Goal: Task Accomplishment & Management: Manage account settings

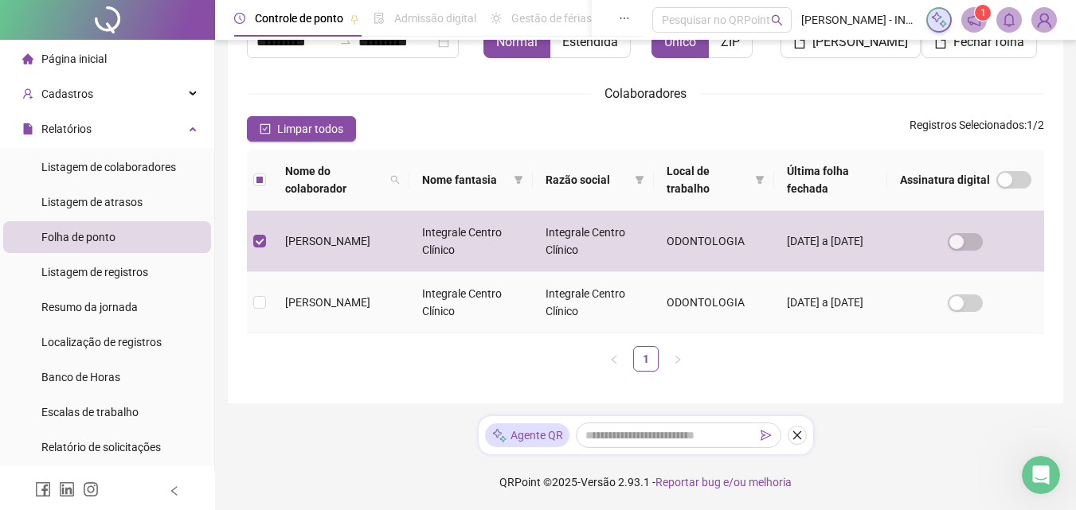
click at [267, 301] on td at bounding box center [259, 302] width 25 height 61
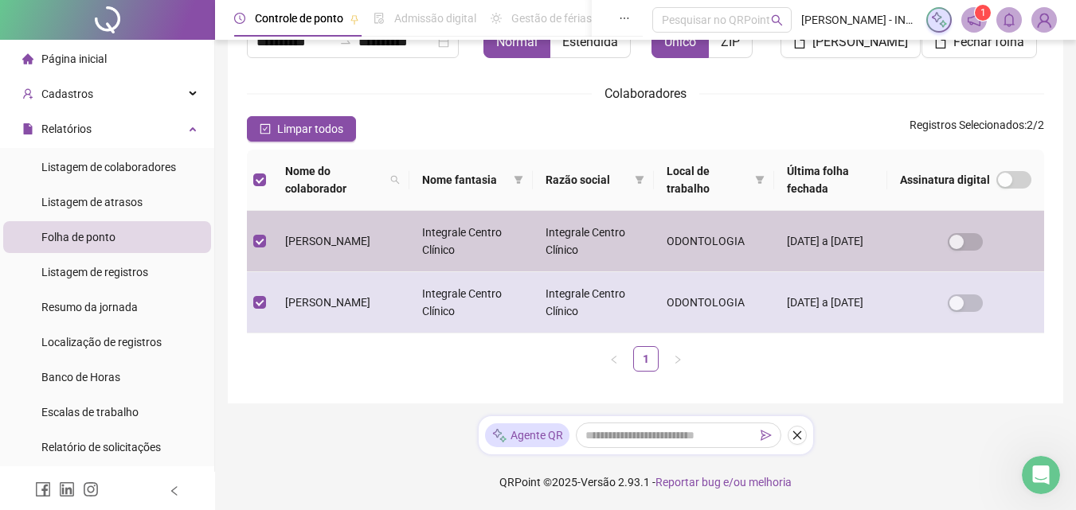
scroll to position [71, 0]
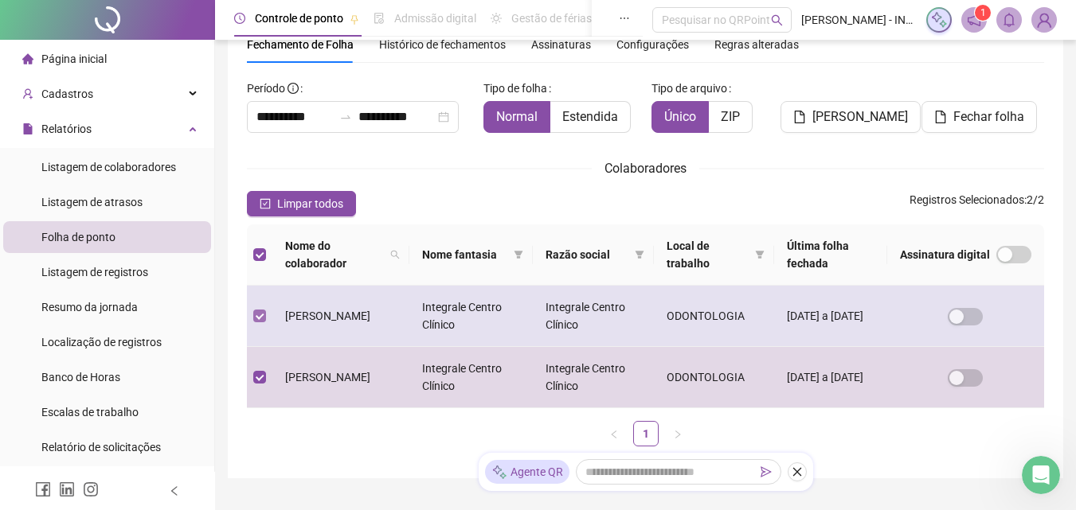
click at [259, 310] on label at bounding box center [259, 316] width 13 height 18
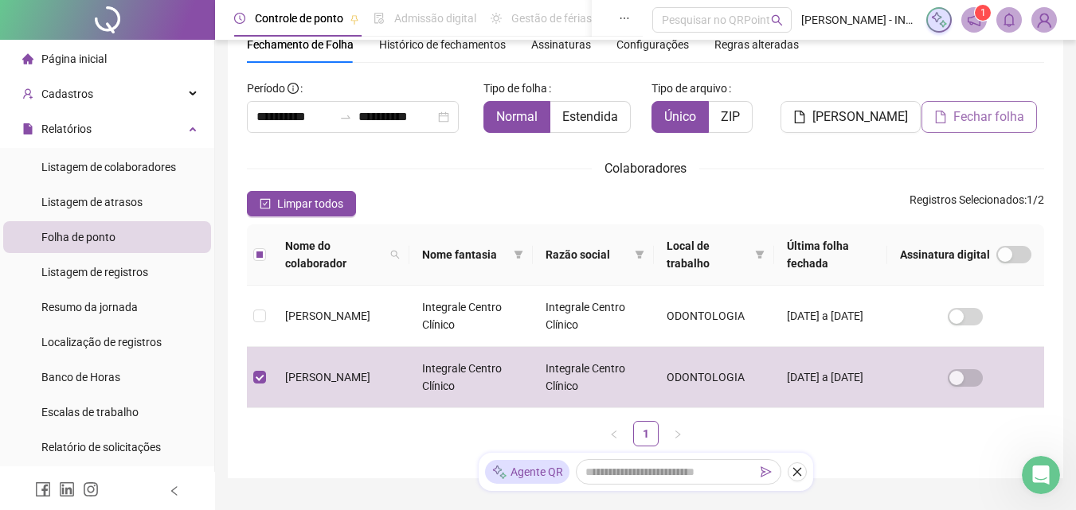
click at [979, 115] on span "Fechar folha" at bounding box center [988, 116] width 71 height 19
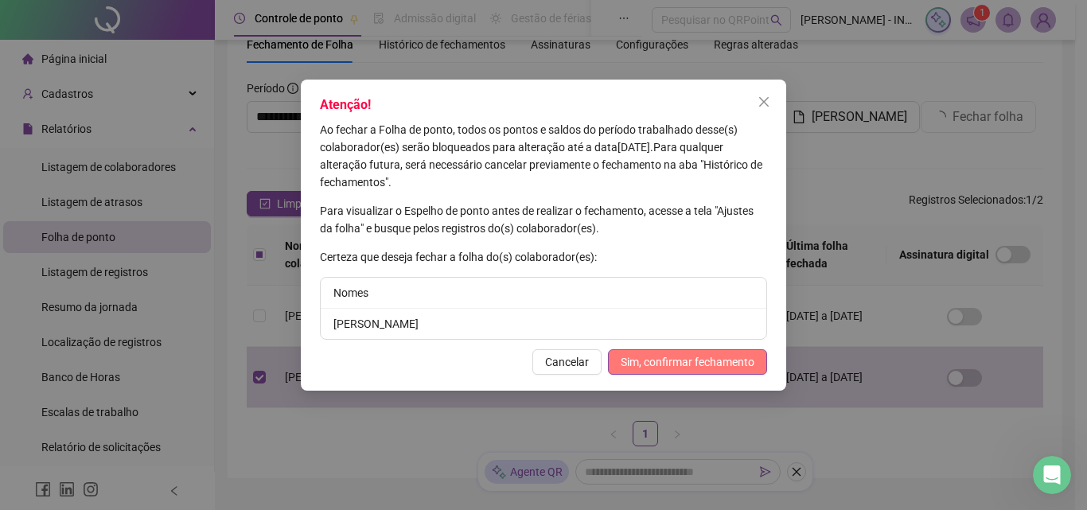
click at [722, 370] on span "Sim, confirmar fechamento" at bounding box center [688, 362] width 134 height 18
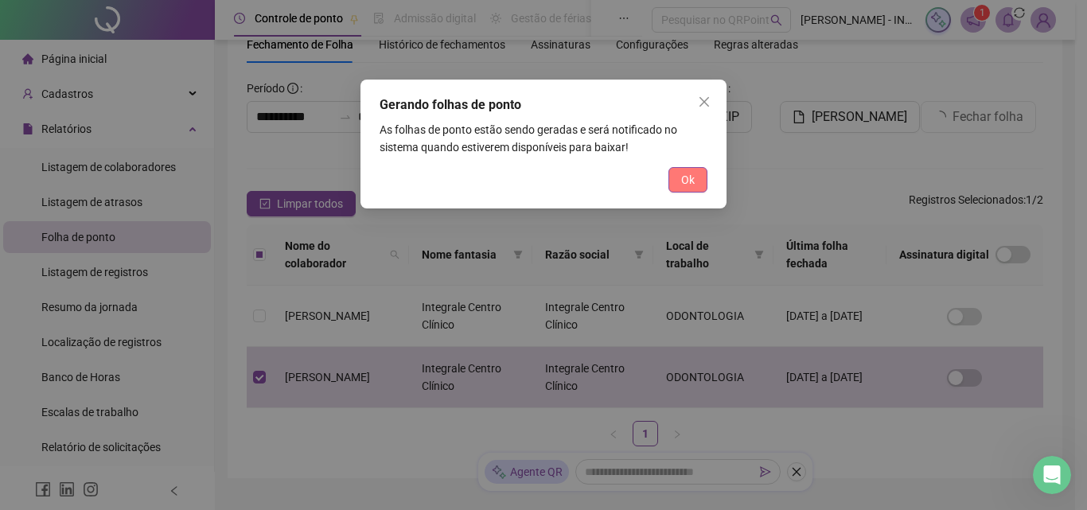
click at [688, 183] on span "Ok" at bounding box center [688, 180] width 14 height 18
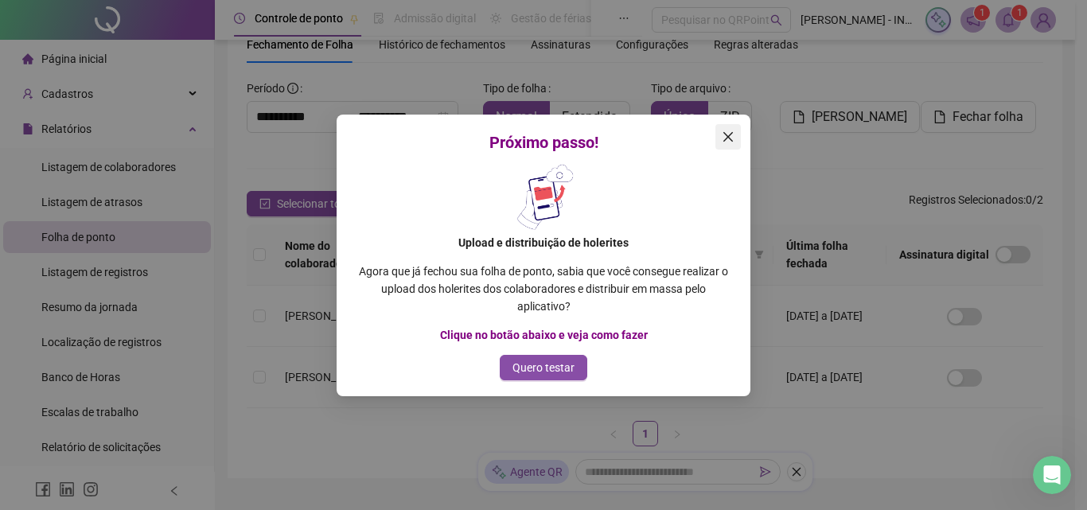
click at [735, 139] on span "Close" at bounding box center [728, 137] width 25 height 13
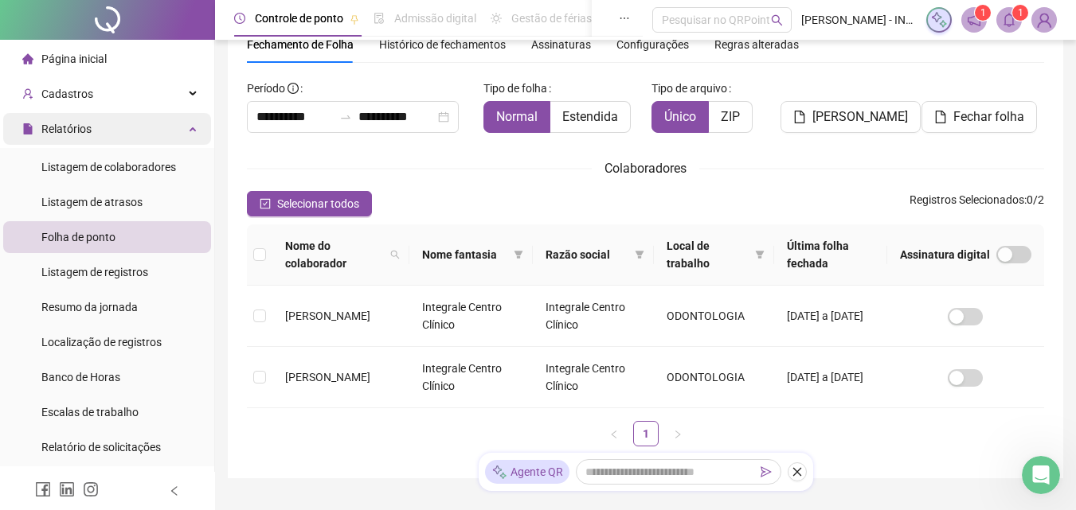
click at [101, 135] on div "Relatórios" at bounding box center [107, 129] width 208 height 32
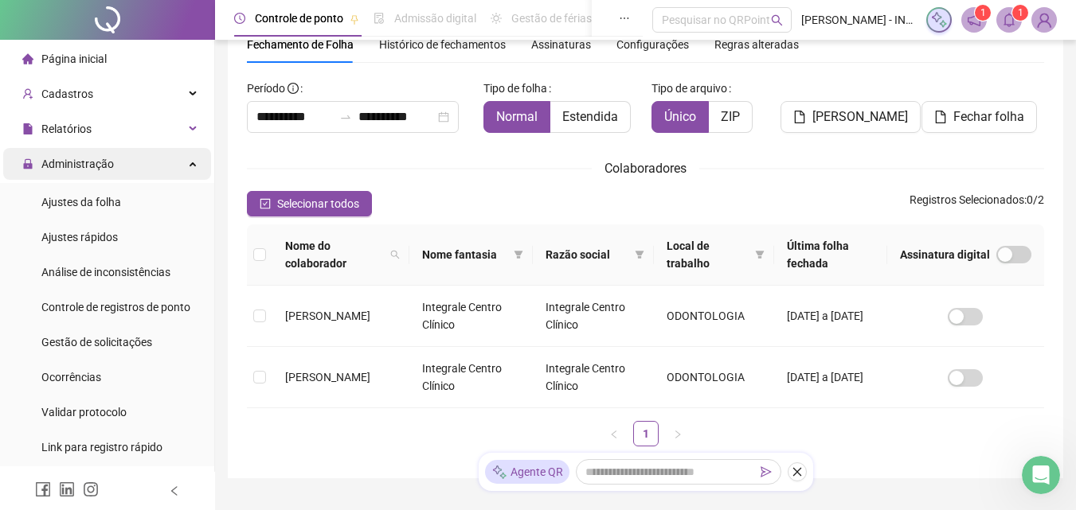
click at [101, 162] on span "Administração" at bounding box center [77, 164] width 72 height 13
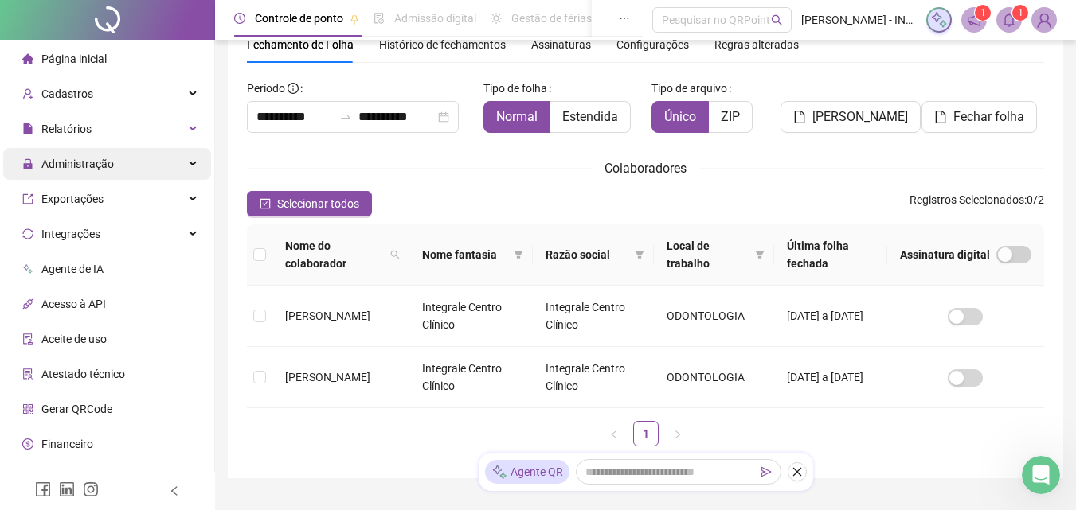
click at [101, 162] on span "Administração" at bounding box center [77, 164] width 72 height 13
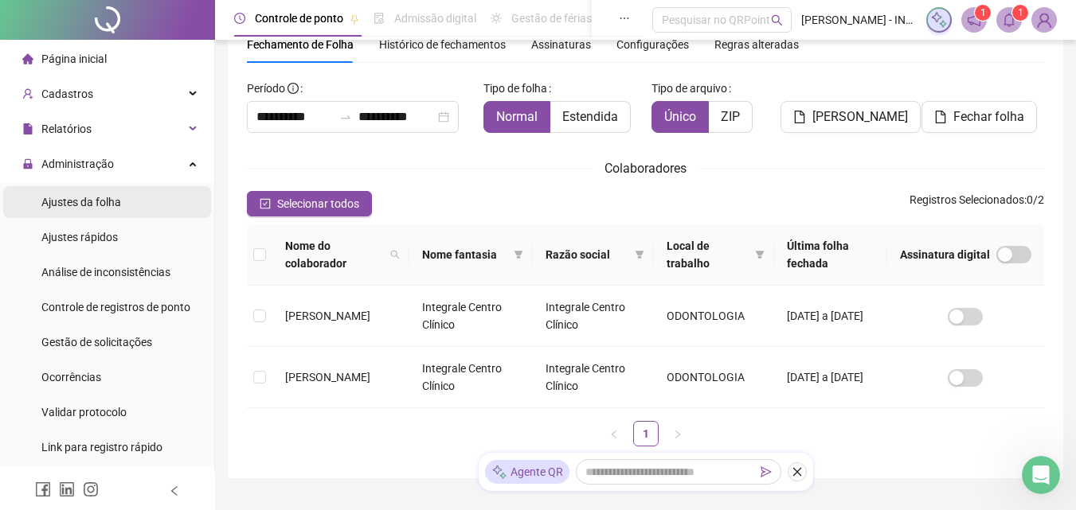
click at [104, 209] on div "Ajustes da folha" at bounding box center [81, 202] width 80 height 32
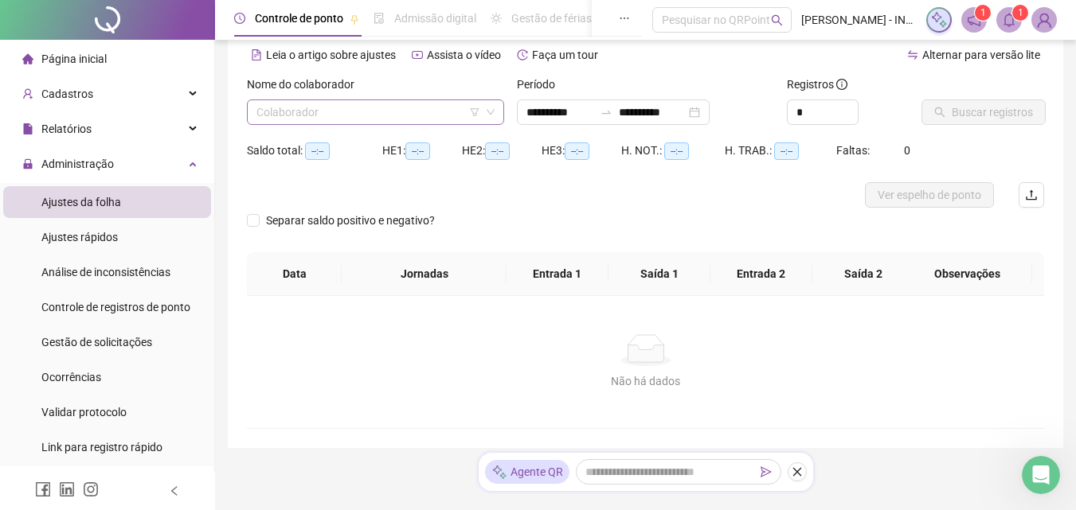
click at [383, 105] on input "search" at bounding box center [368, 112] width 224 height 24
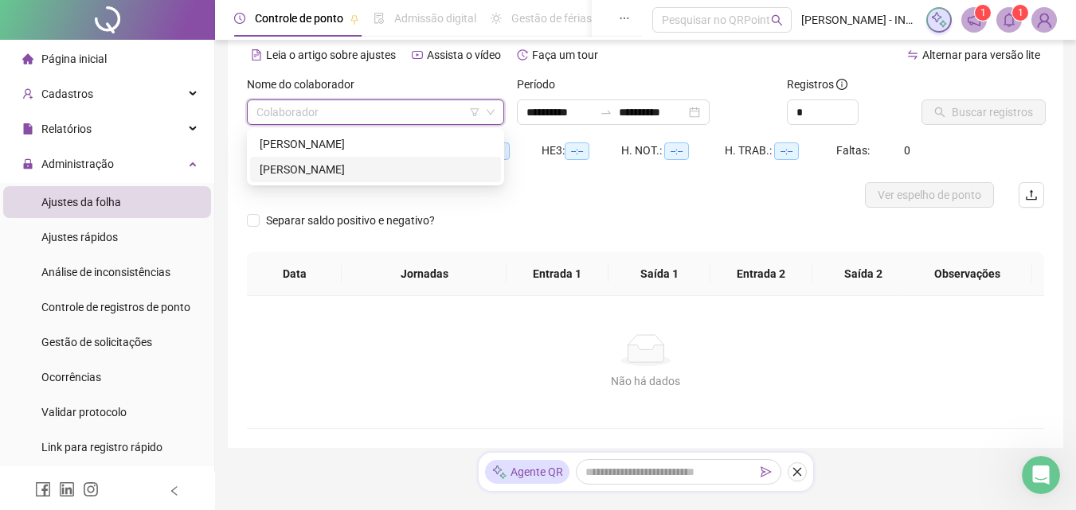
click at [374, 162] on div "[PERSON_NAME]" at bounding box center [376, 170] width 232 height 18
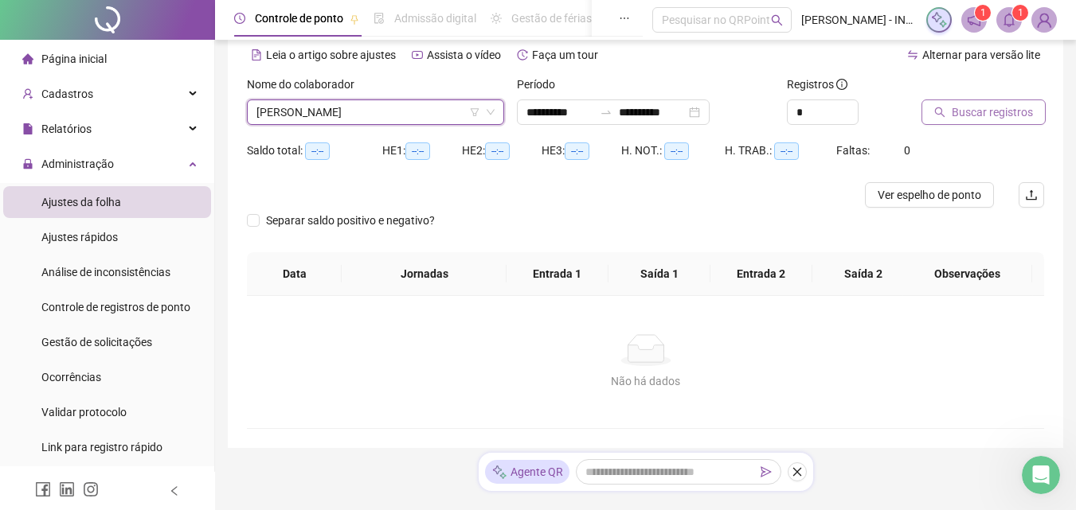
click at [943, 110] on icon "search" at bounding box center [939, 112] width 11 height 11
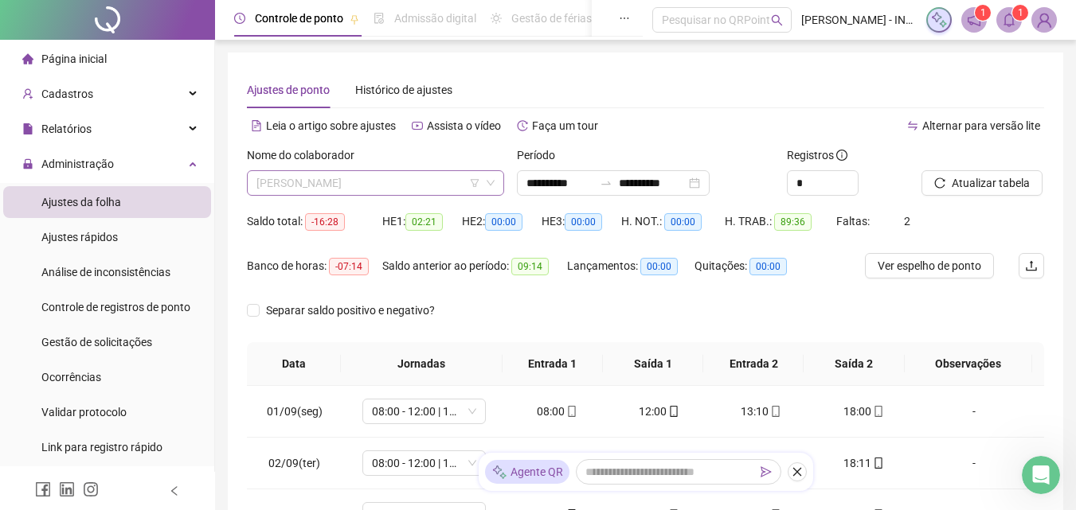
click at [432, 174] on span "[PERSON_NAME]" at bounding box center [375, 183] width 238 height 24
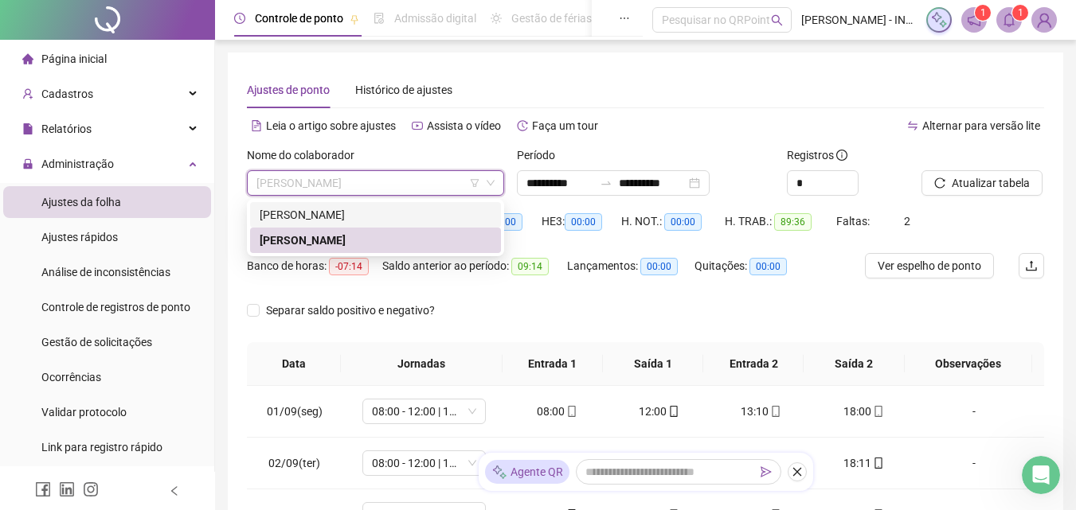
click at [406, 220] on div "[PERSON_NAME]" at bounding box center [376, 215] width 232 height 18
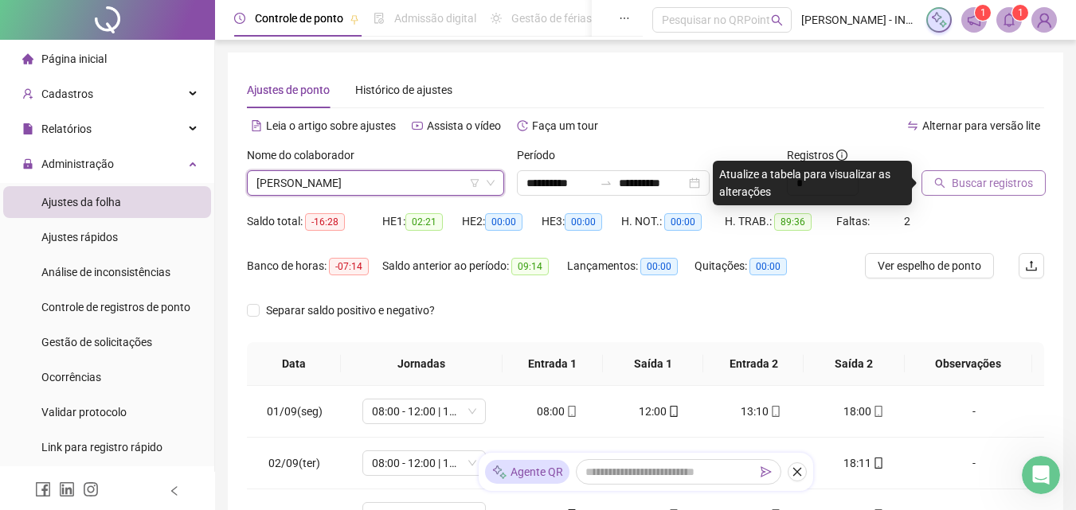
click at [1005, 186] on span "Buscar registros" at bounding box center [991, 183] width 81 height 18
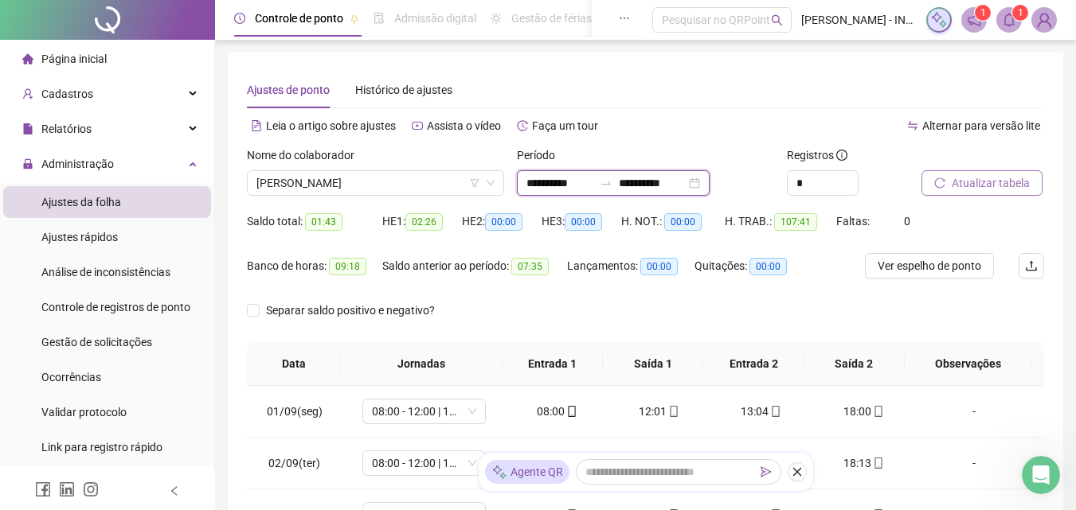
click at [637, 181] on input "**********" at bounding box center [652, 183] width 67 height 18
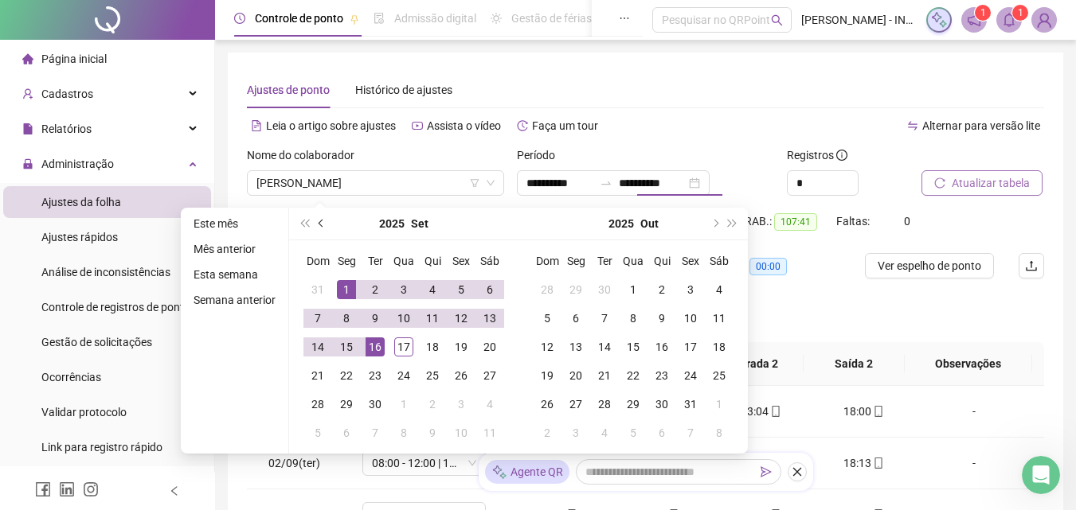
click at [316, 227] on button "prev-year" at bounding box center [322, 224] width 18 height 32
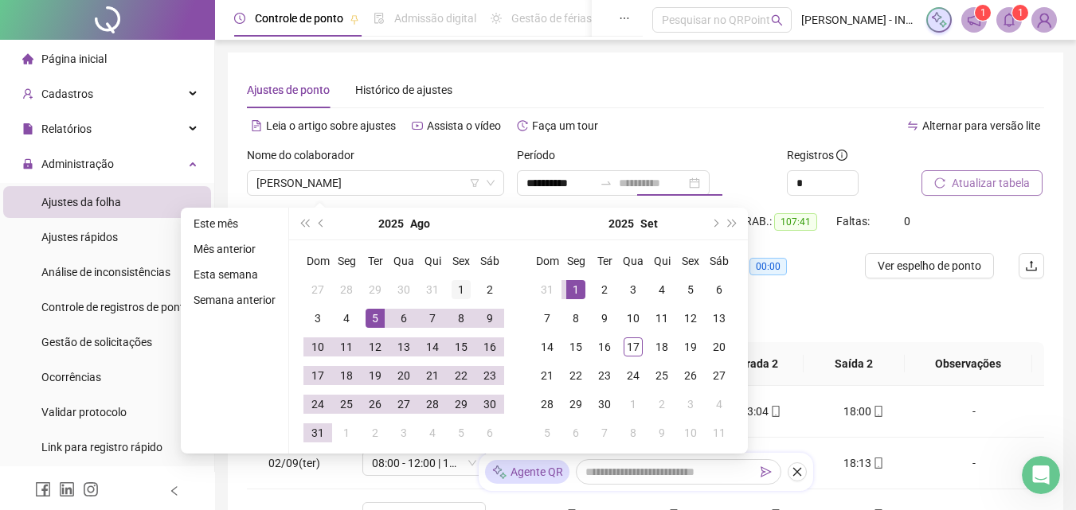
type input "**********"
click at [457, 283] on div "1" at bounding box center [460, 289] width 19 height 19
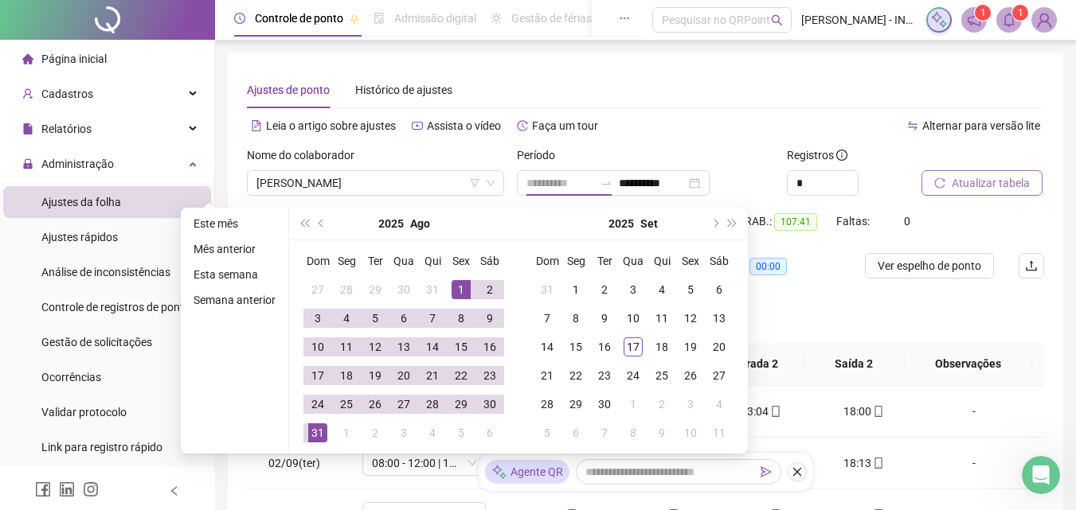
click at [305, 432] on td "31" at bounding box center [317, 433] width 29 height 29
type input "**********"
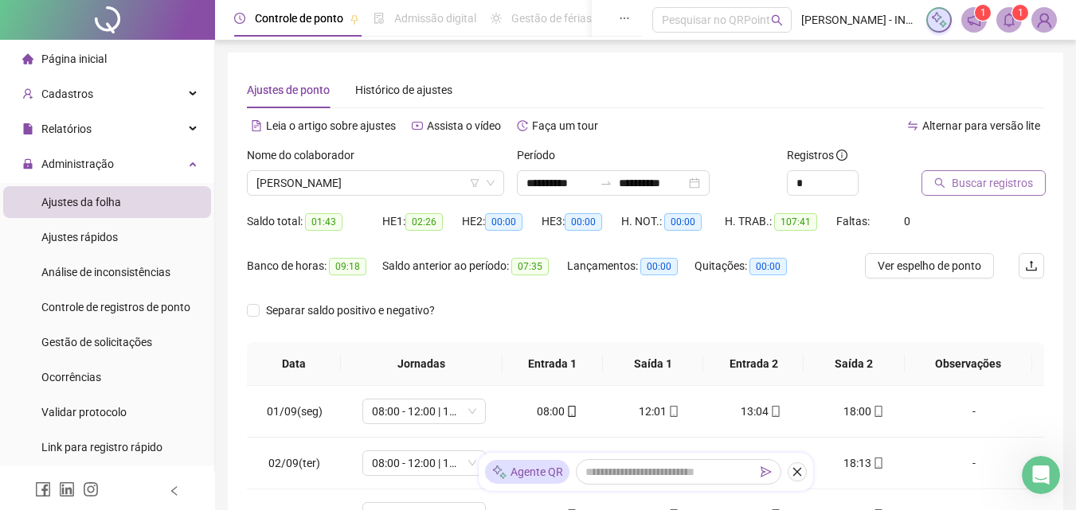
click at [970, 178] on span "Buscar registros" at bounding box center [991, 183] width 81 height 18
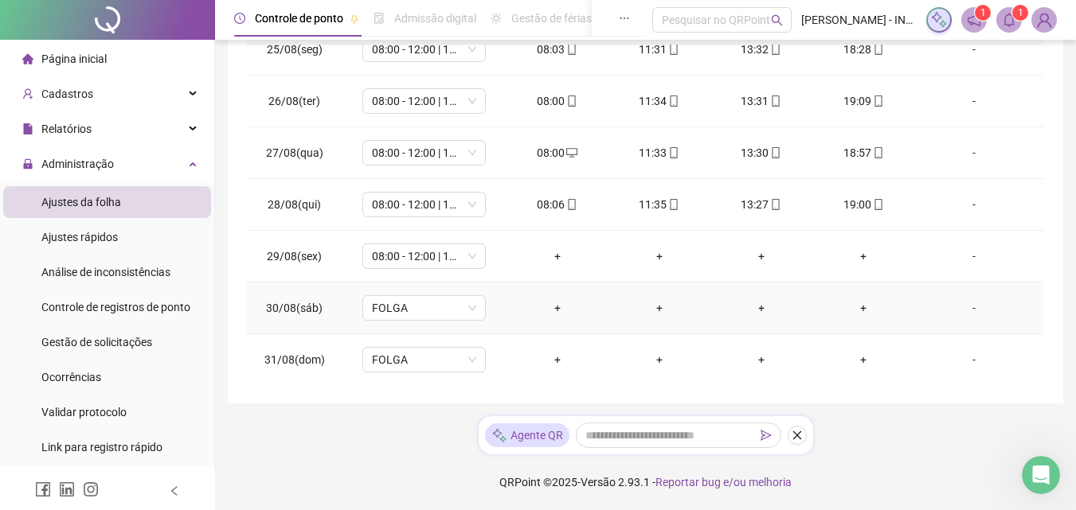
scroll to position [1264, 0]
click at [396, 257] on span "08:00 - 12:00 | 14:00 - 18:00" at bounding box center [424, 255] width 104 height 24
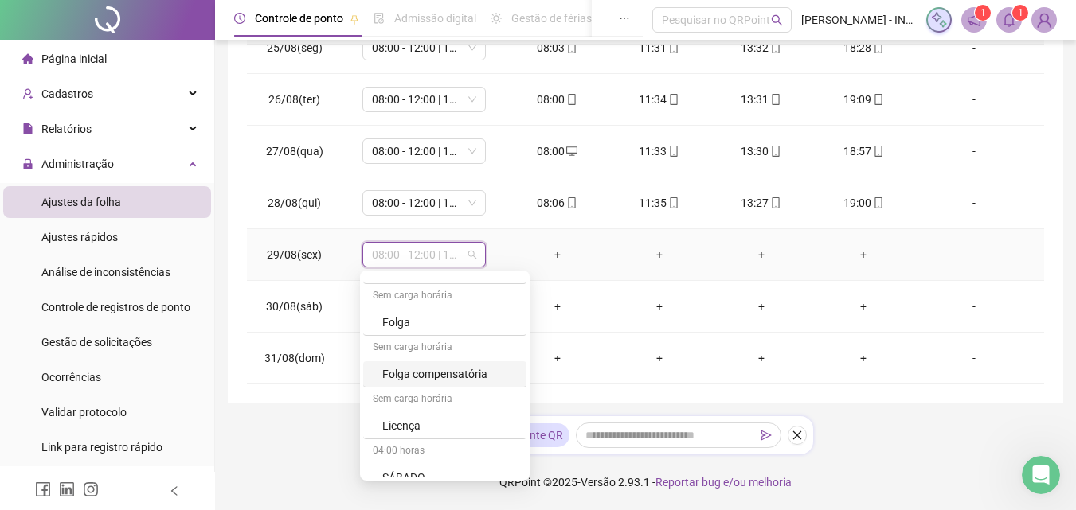
scroll to position [365, 0]
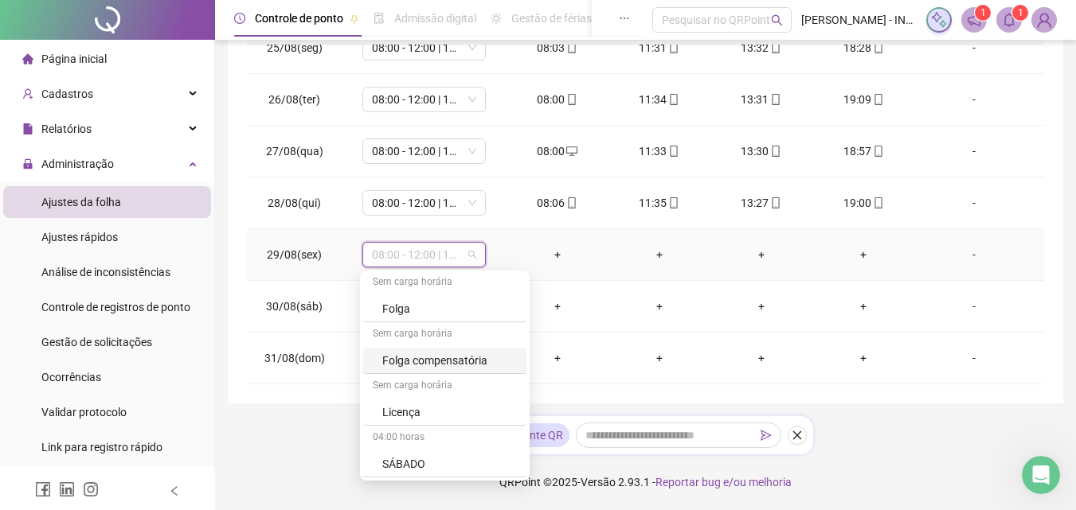
click at [479, 361] on div "Folga compensatória" at bounding box center [449, 361] width 135 height 18
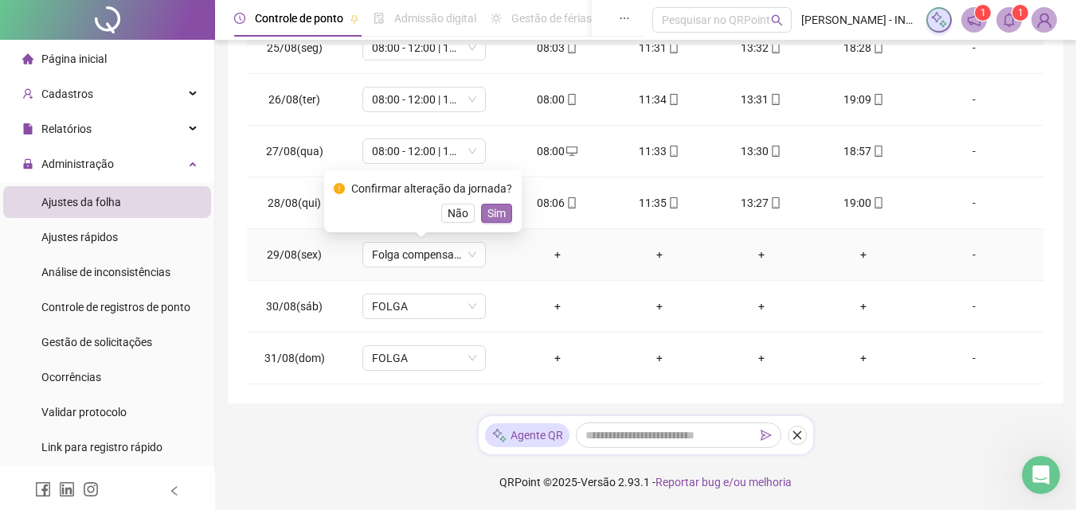
click at [494, 220] on span "Sim" at bounding box center [496, 214] width 18 height 18
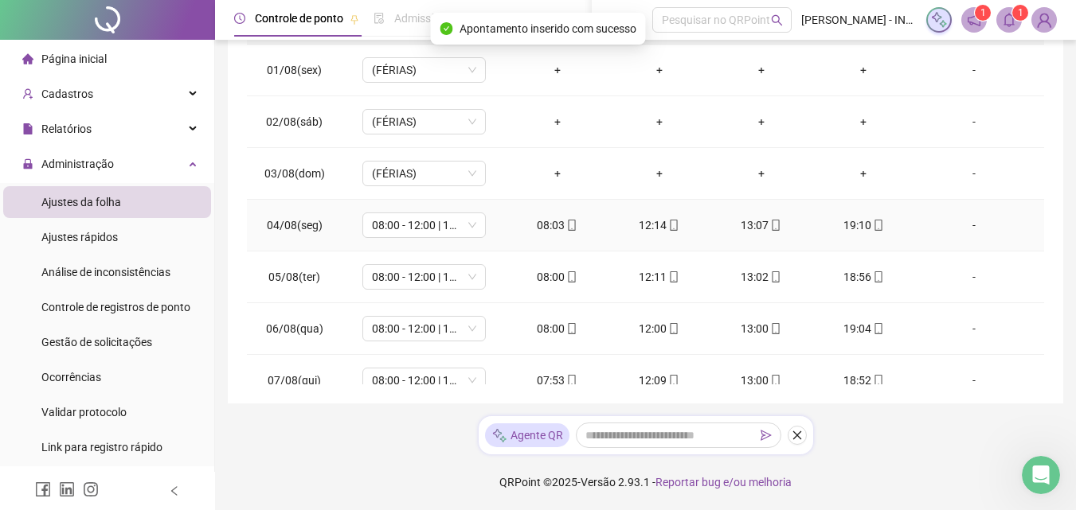
scroll to position [0, 0]
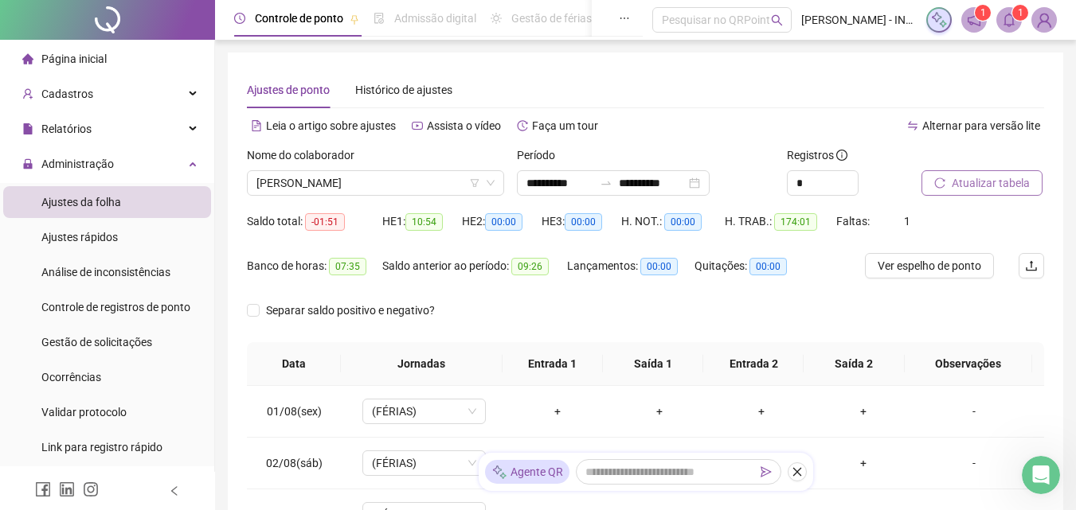
click at [957, 187] on span "Atualizar tabela" at bounding box center [990, 183] width 78 height 18
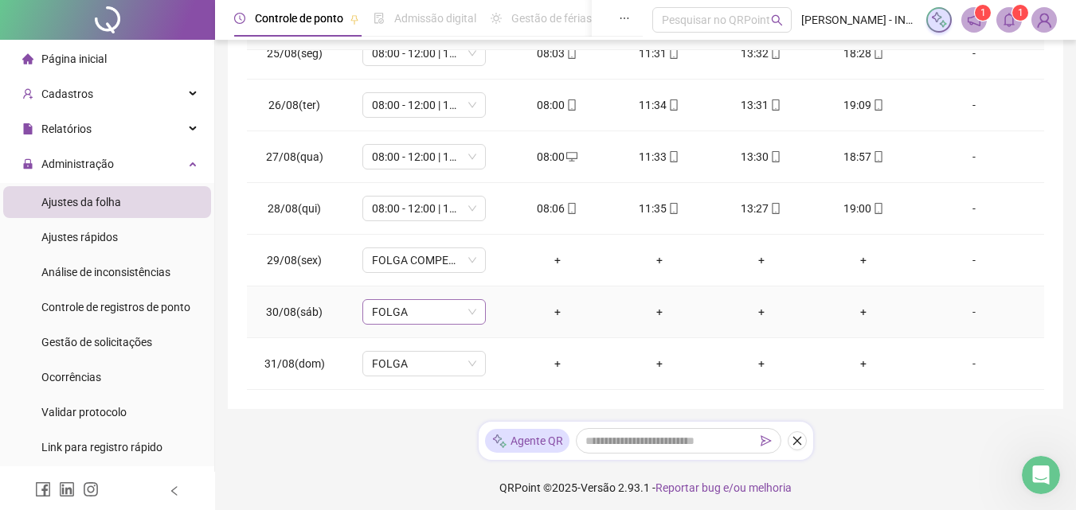
scroll to position [342, 0]
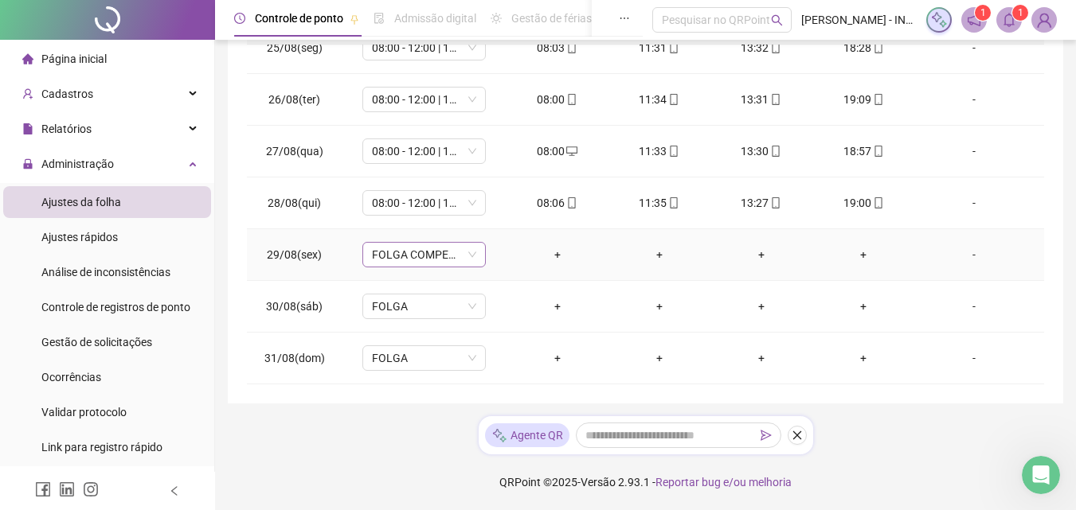
click at [476, 252] on div "FOLGA COMPENSATÓRIA" at bounding box center [423, 254] width 123 height 25
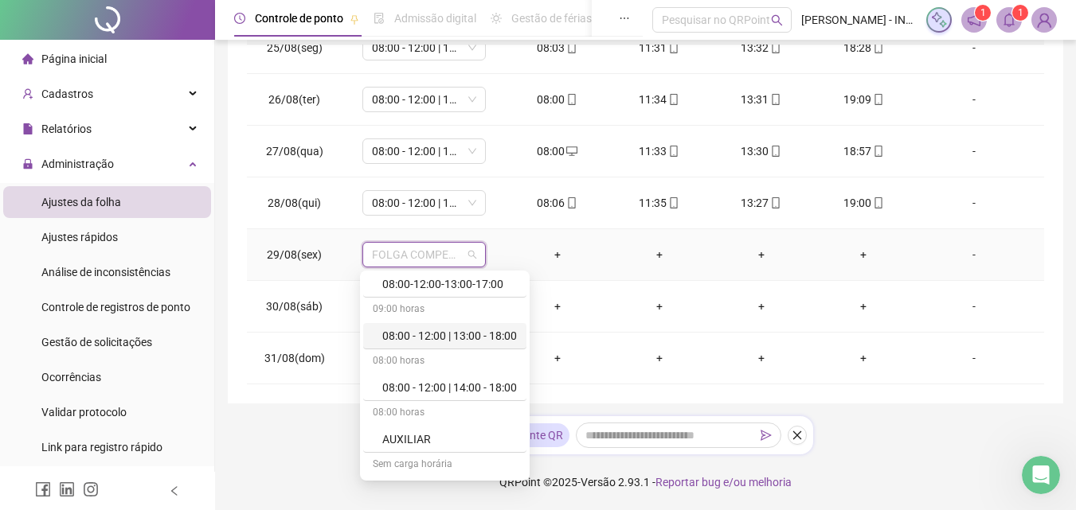
scroll to position [0, 0]
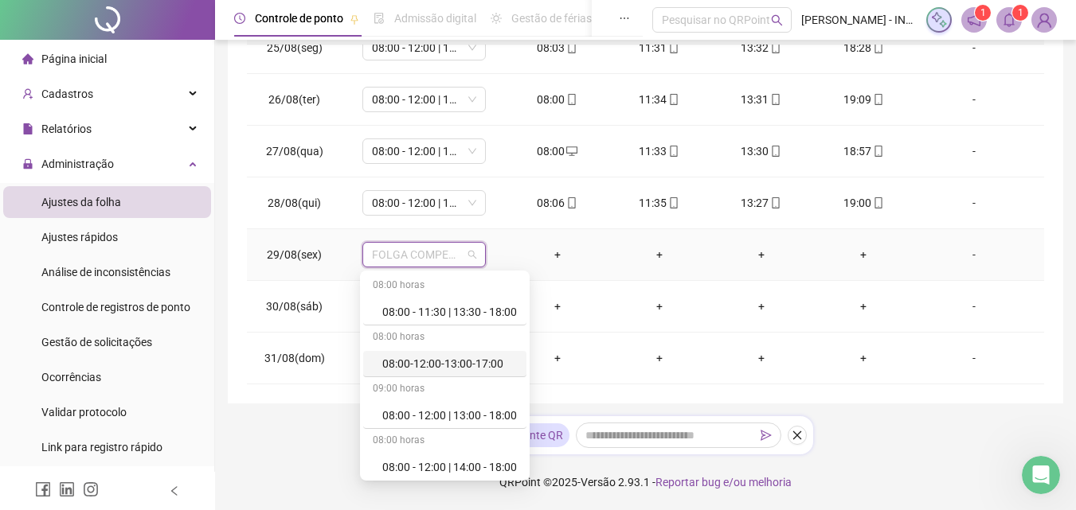
click at [486, 368] on div "08:00-12:00-13:00-17:00" at bounding box center [449, 364] width 135 height 18
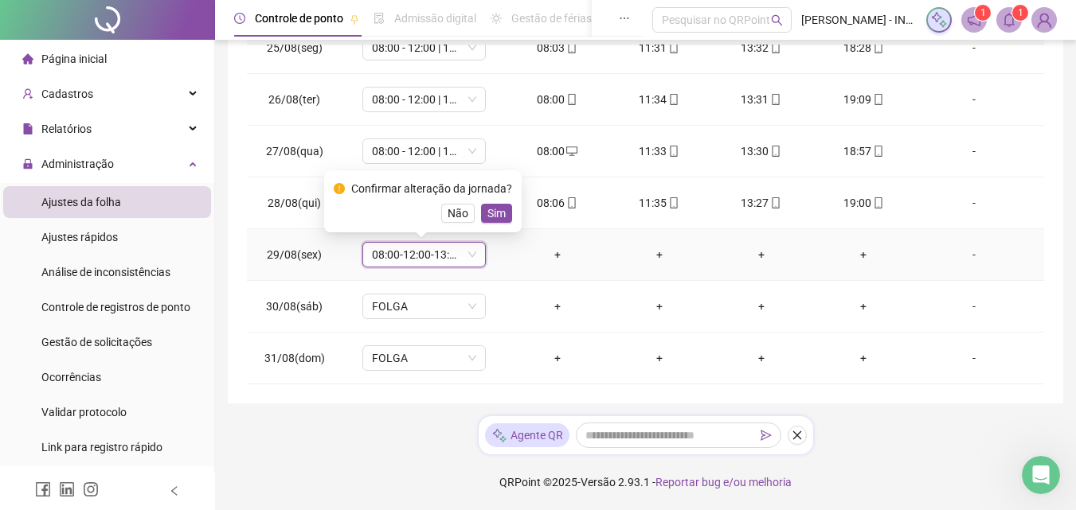
click at [447, 254] on span "08:00-12:00-13:00-17:00" at bounding box center [424, 255] width 104 height 24
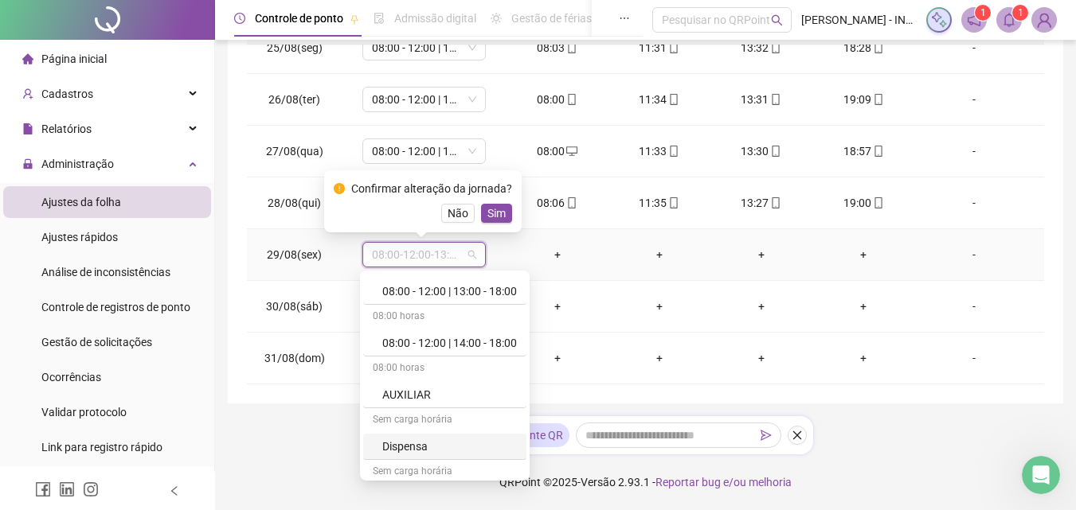
scroll to position [159, 0]
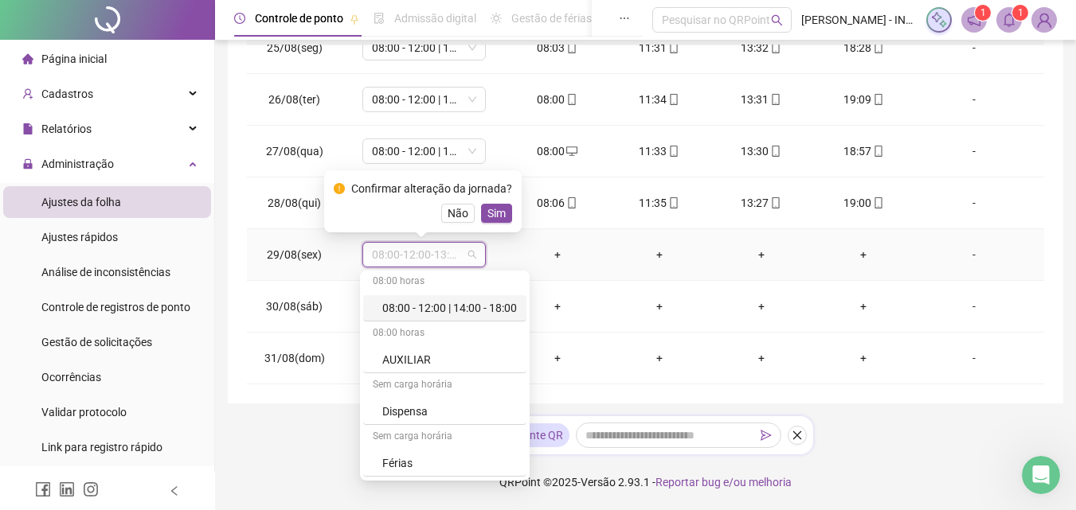
click at [472, 308] on div "08:00 - 12:00 | 14:00 - 18:00" at bounding box center [449, 308] width 135 height 18
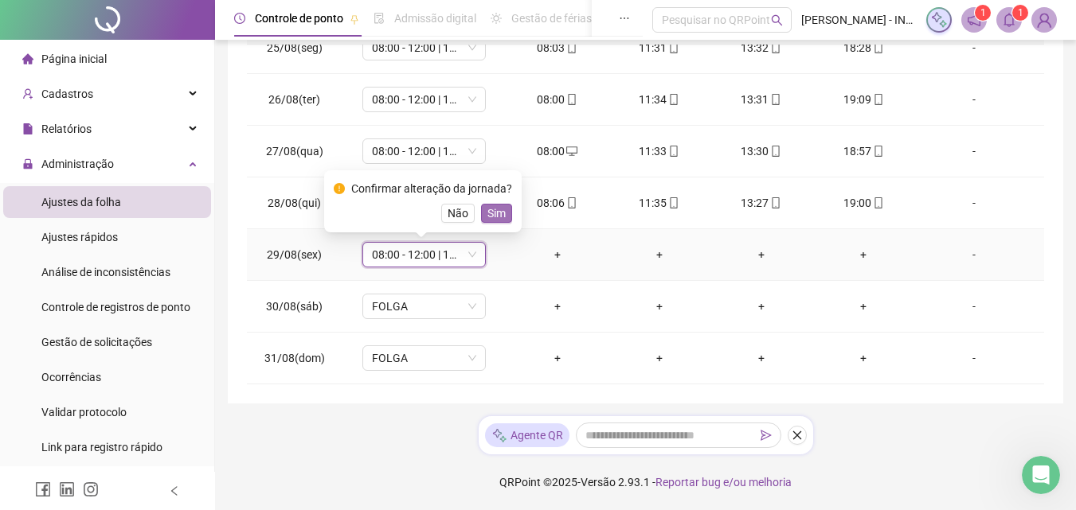
click at [498, 213] on span "Sim" at bounding box center [496, 214] width 18 height 18
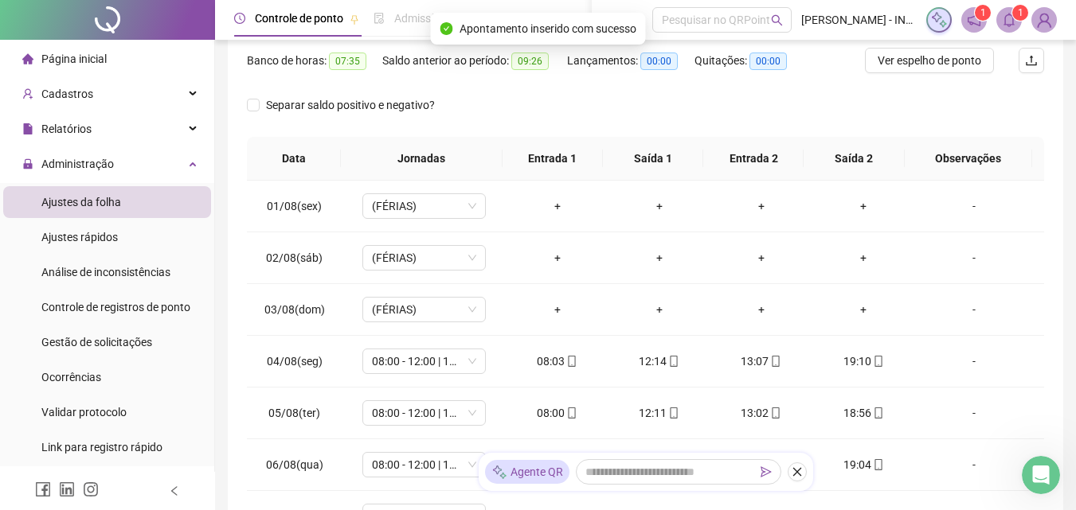
scroll to position [0, 0]
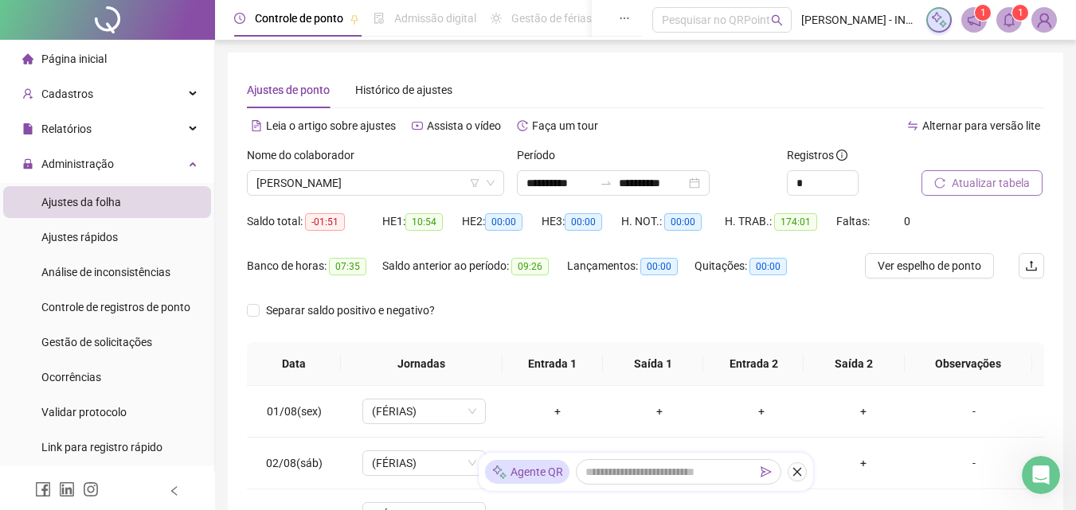
click at [955, 190] on span "Atualizar tabela" at bounding box center [990, 183] width 78 height 18
click at [123, 133] on div "Relatórios" at bounding box center [107, 129] width 208 height 32
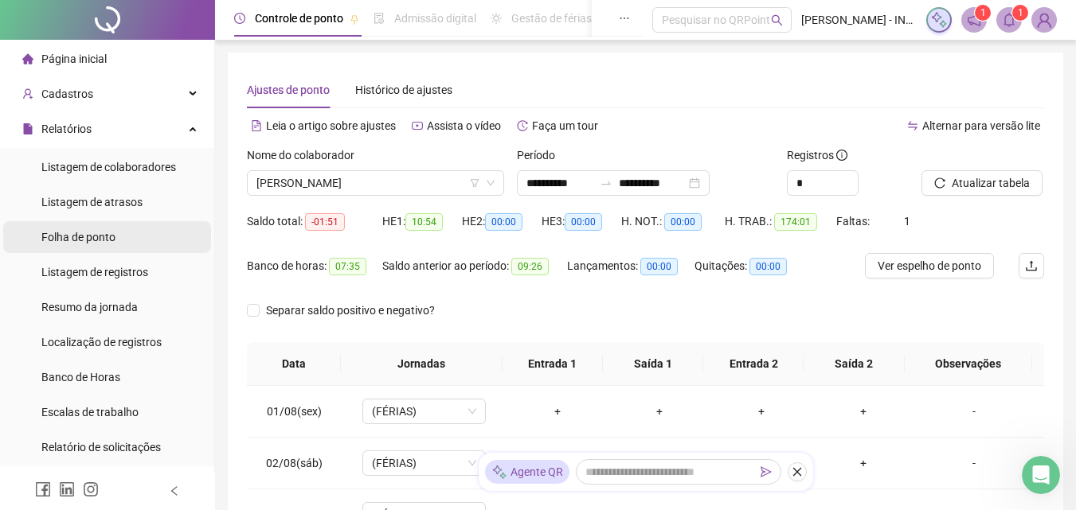
click at [129, 235] on li "Folha de ponto" at bounding box center [107, 237] width 208 height 32
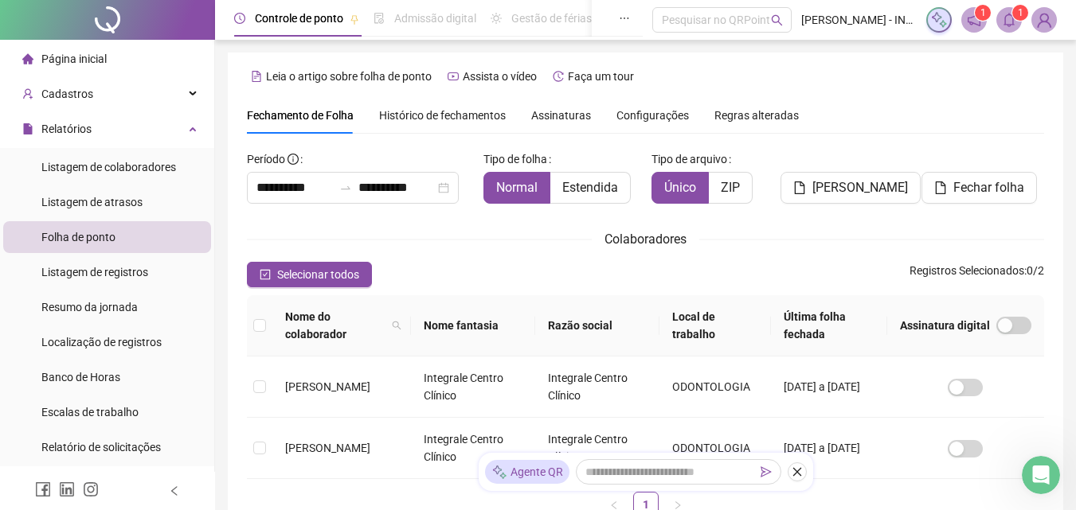
scroll to position [71, 0]
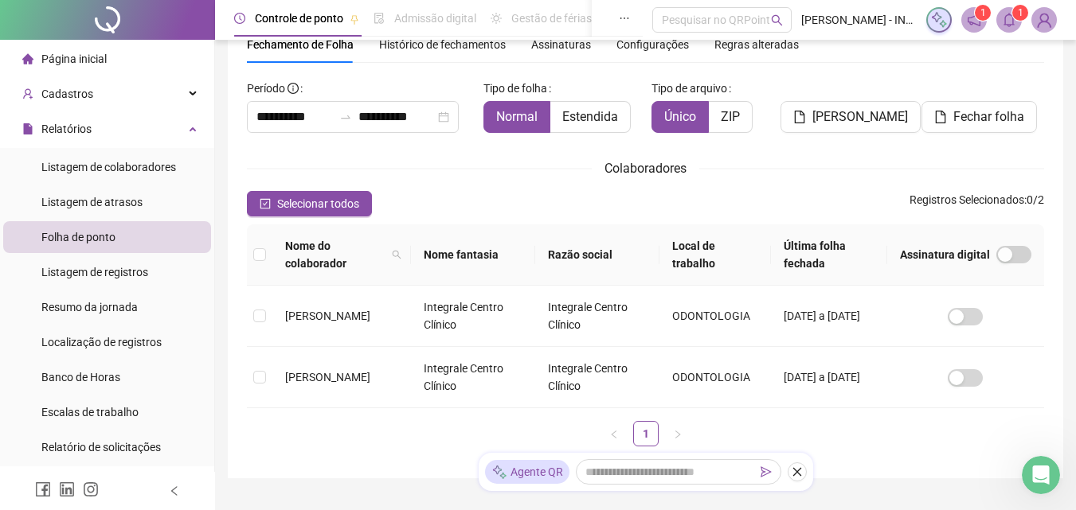
click at [357, 100] on div "**********" at bounding box center [359, 104] width 224 height 57
click at [357, 110] on div "**********" at bounding box center [353, 117] width 212 height 32
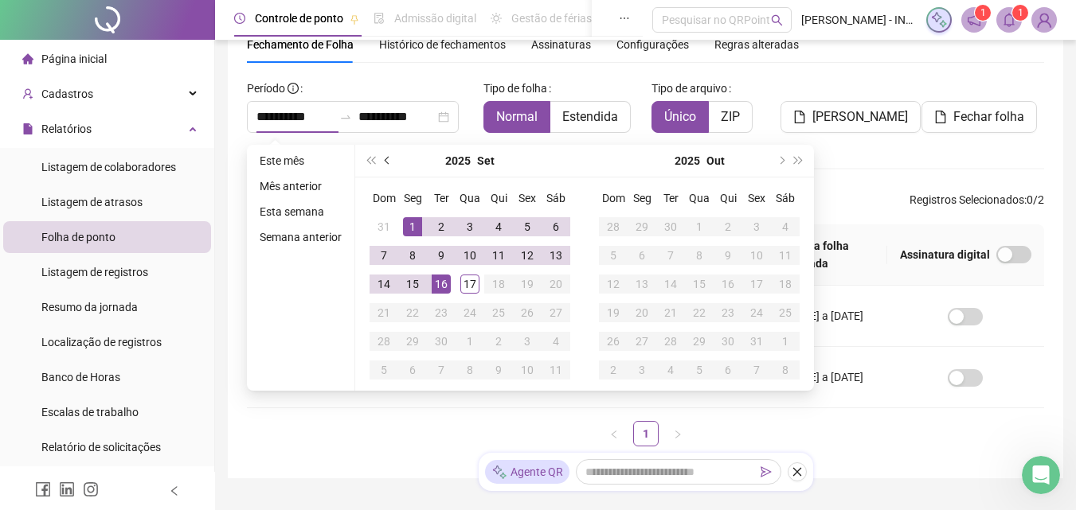
click at [388, 162] on span "prev-year" at bounding box center [389, 161] width 8 height 8
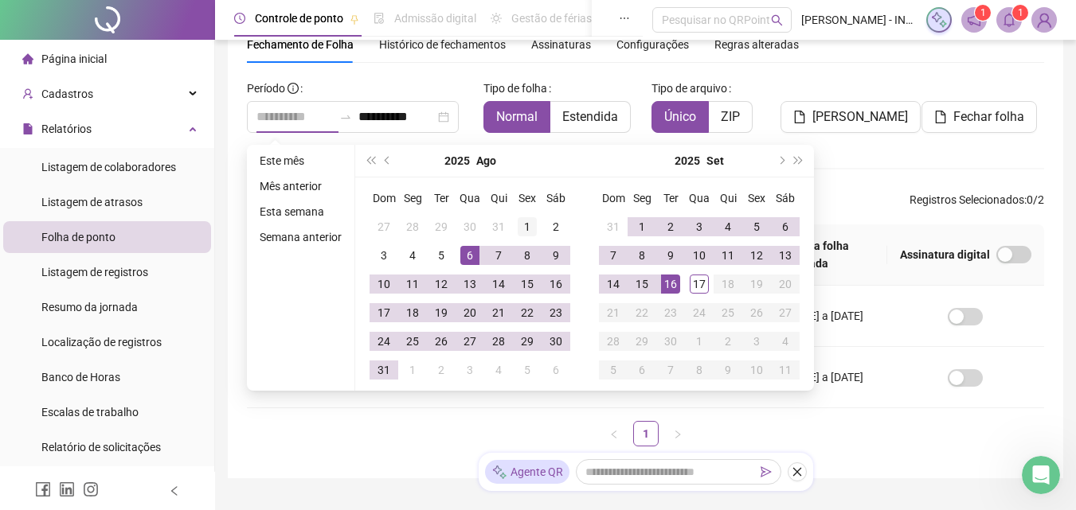
type input "**********"
click at [533, 228] on div "1" at bounding box center [526, 226] width 19 height 19
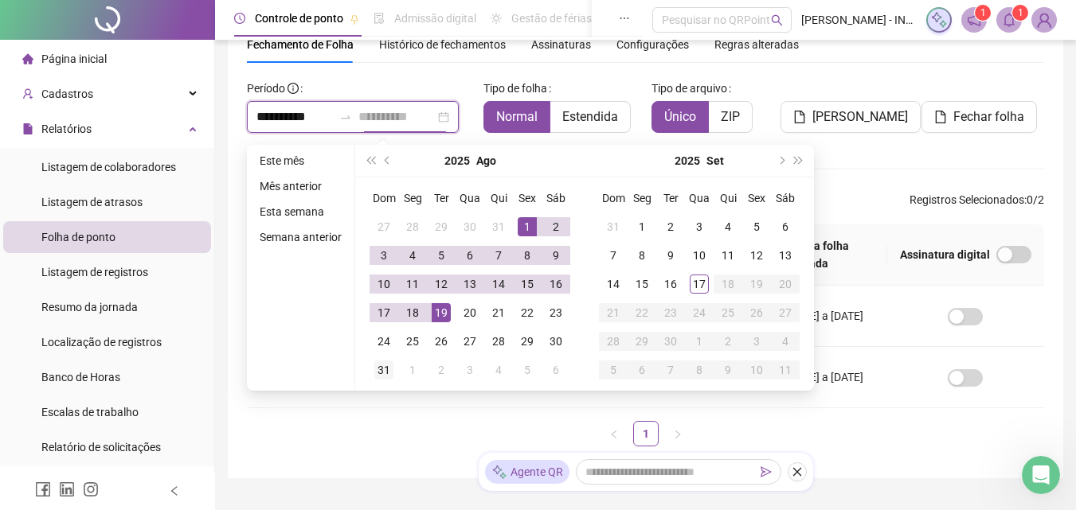
type input "**********"
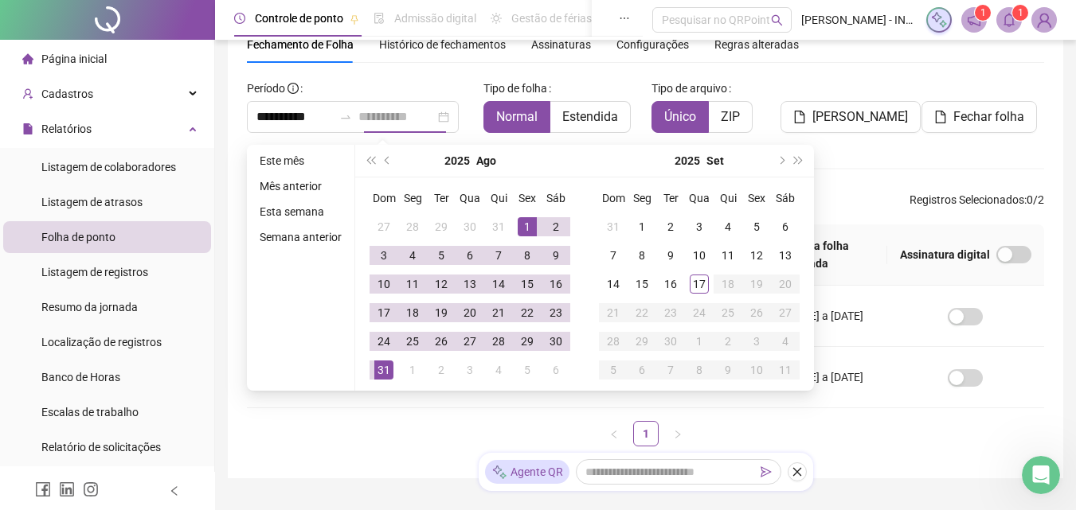
click at [388, 367] on div "31" at bounding box center [383, 370] width 19 height 19
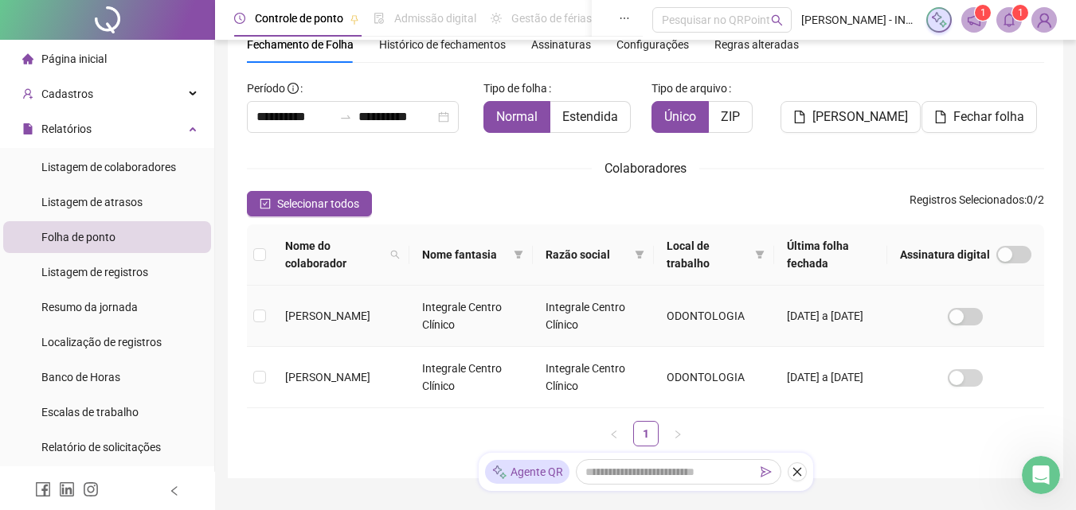
click at [266, 315] on td at bounding box center [259, 316] width 25 height 61
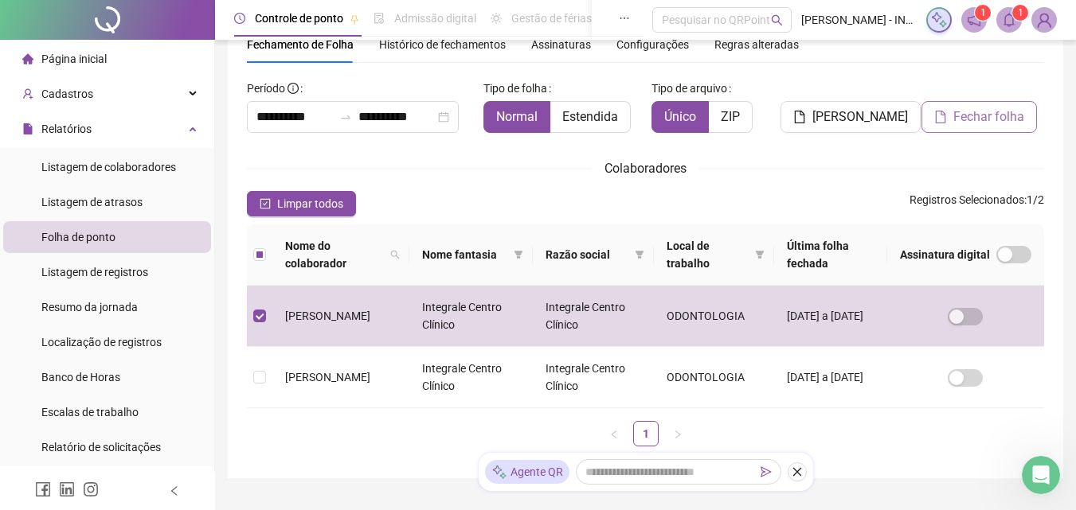
click at [989, 116] on span "Fechar folha" at bounding box center [988, 116] width 71 height 19
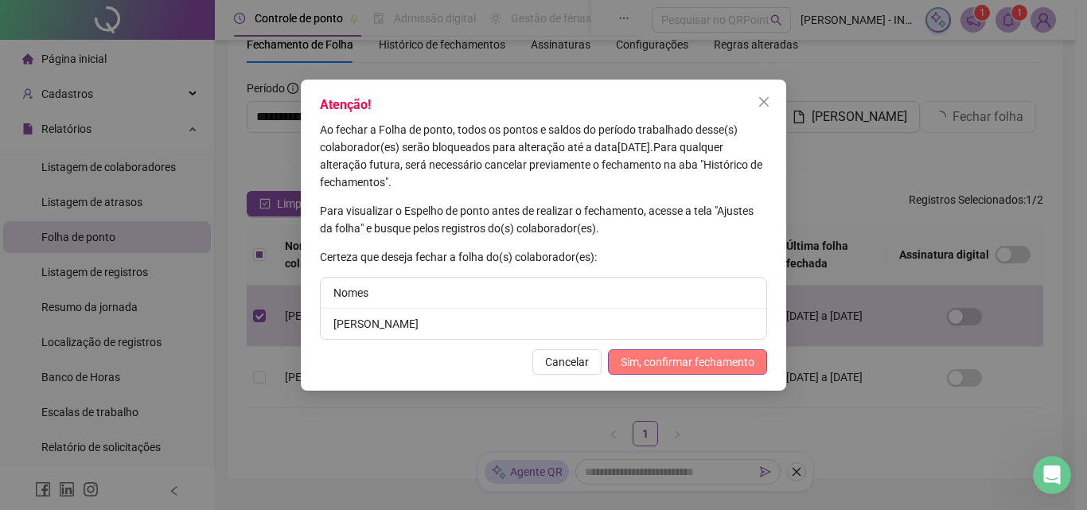
click at [721, 368] on span "Sim, confirmar fechamento" at bounding box center [688, 362] width 134 height 18
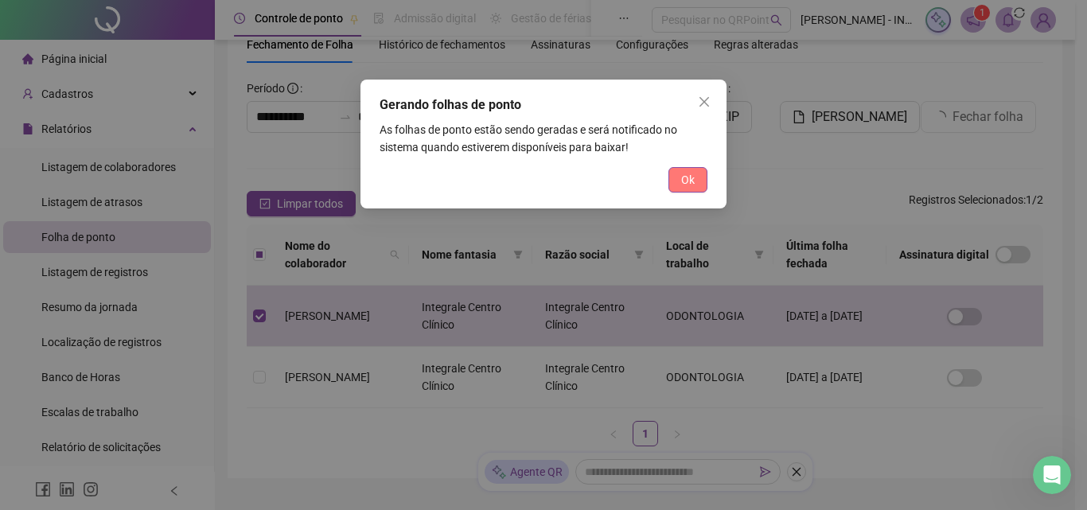
click at [691, 177] on span "Ok" at bounding box center [688, 180] width 14 height 18
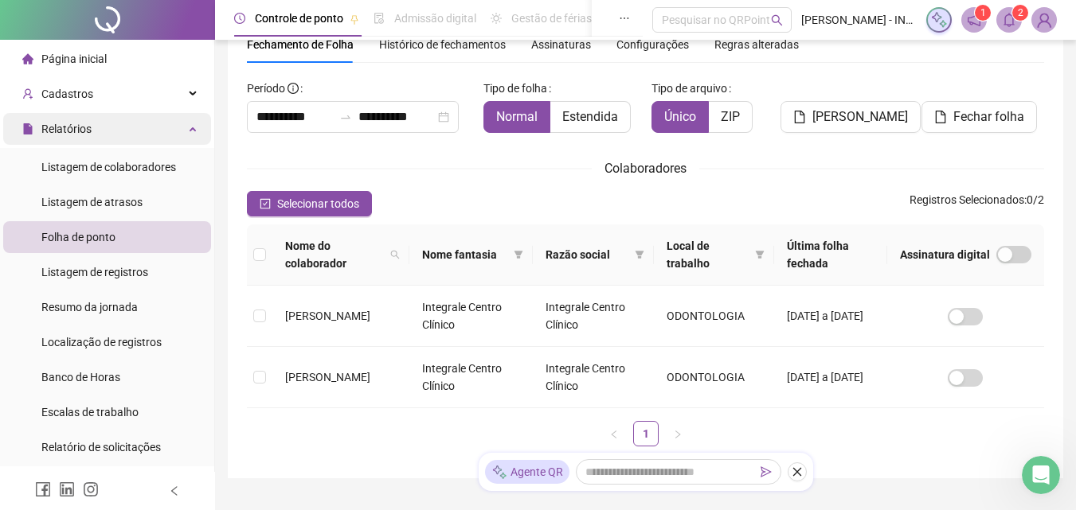
click at [164, 135] on div "Relatórios" at bounding box center [107, 129] width 208 height 32
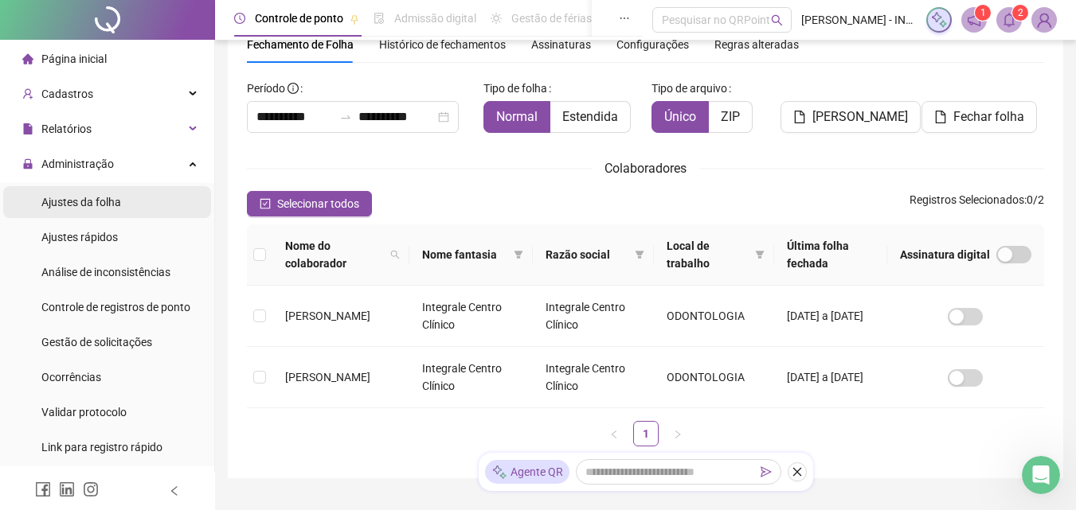
click at [133, 207] on li "Ajustes da folha" at bounding box center [107, 202] width 208 height 32
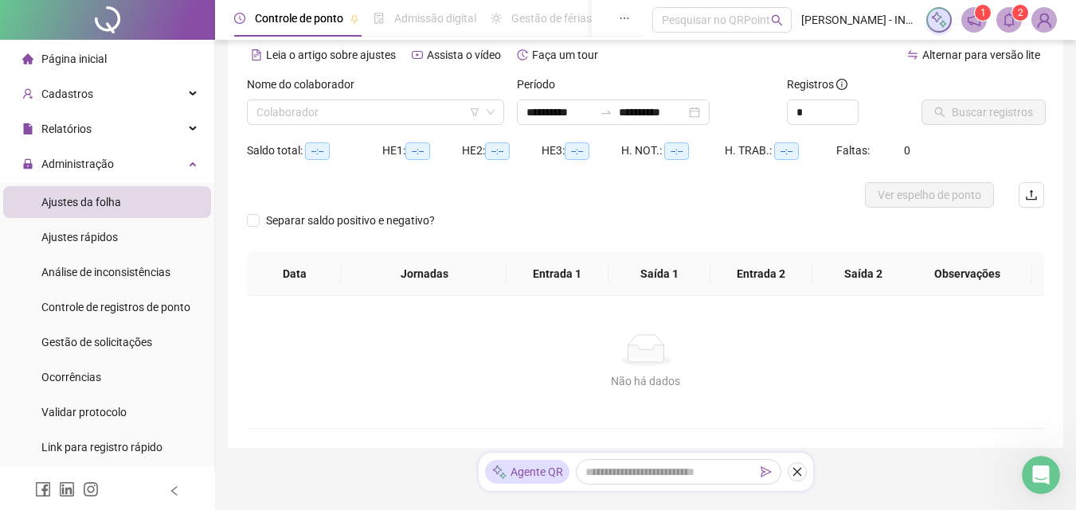
type input "**********"
click at [416, 111] on input "search" at bounding box center [368, 112] width 224 height 24
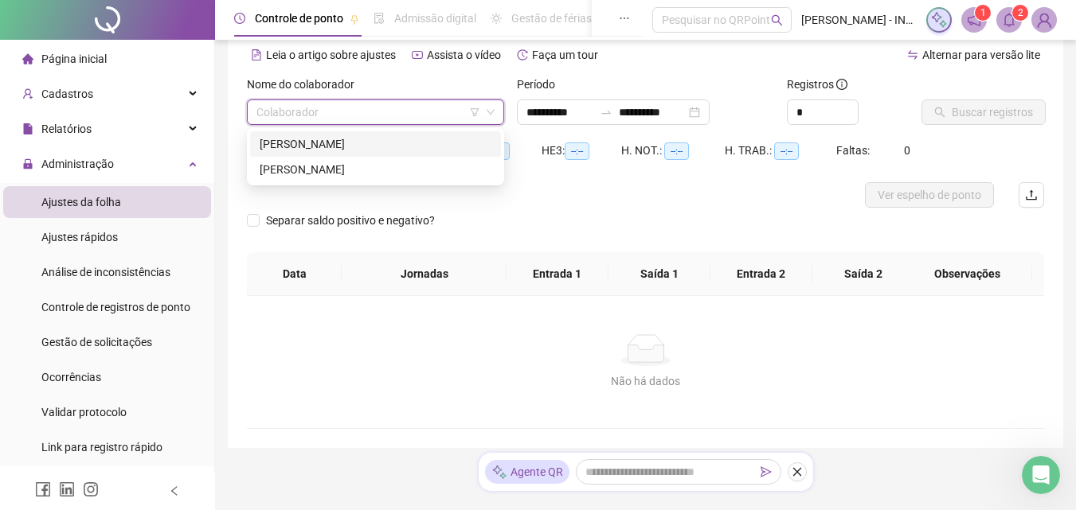
click at [415, 146] on div "[PERSON_NAME]" at bounding box center [376, 144] width 232 height 18
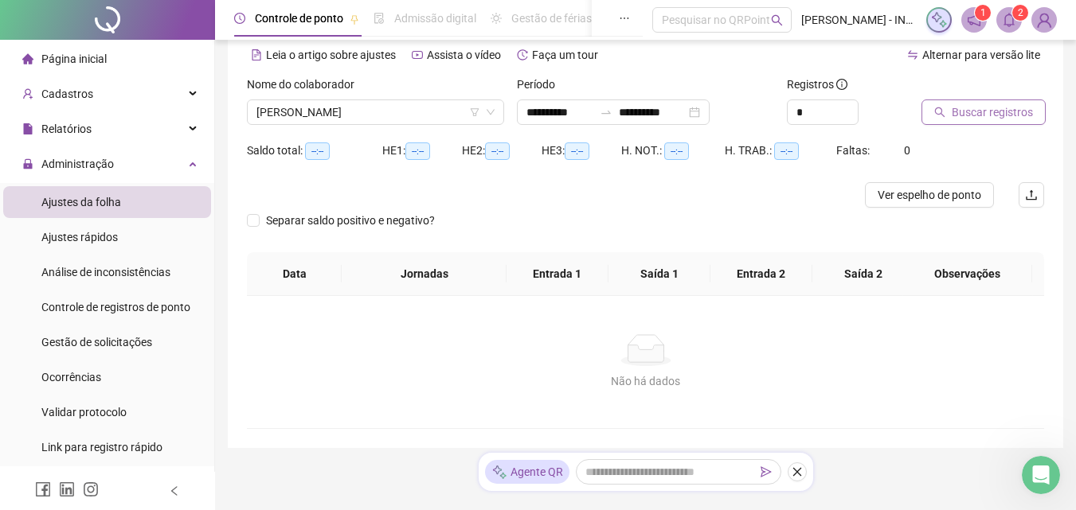
click at [974, 115] on span "Buscar registros" at bounding box center [991, 112] width 81 height 18
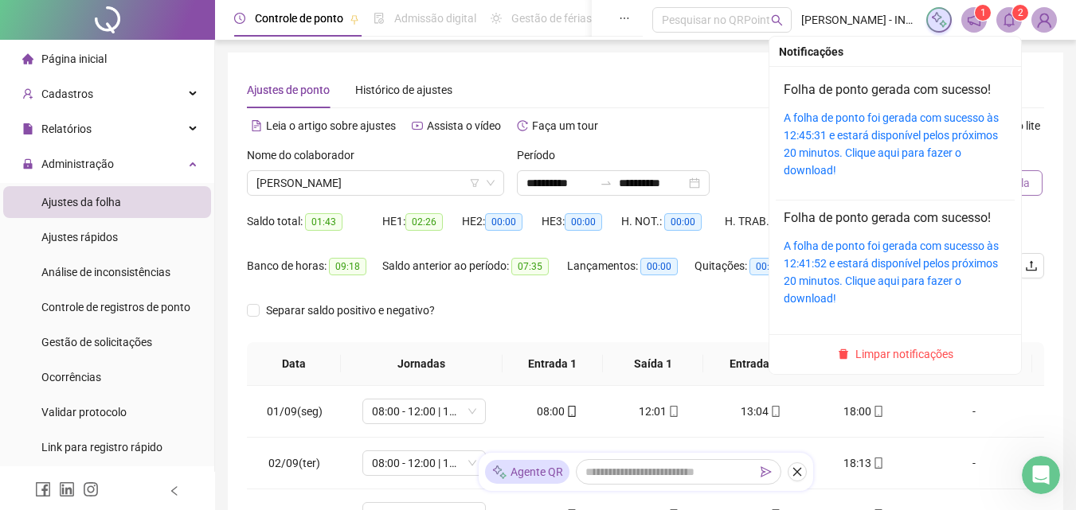
click at [1001, 23] on span at bounding box center [1008, 19] width 25 height 25
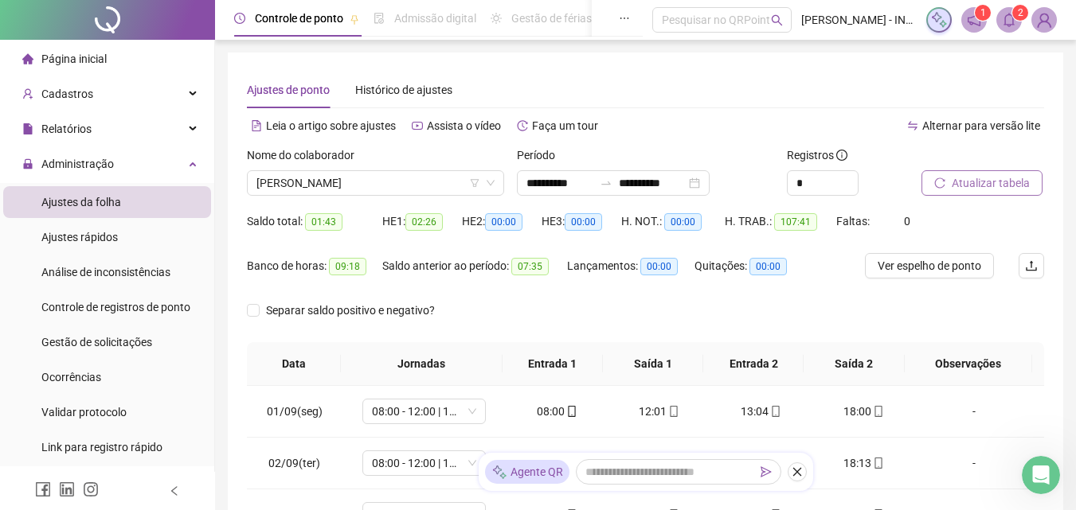
click at [968, 13] on icon "notification" at bounding box center [973, 20] width 14 height 14
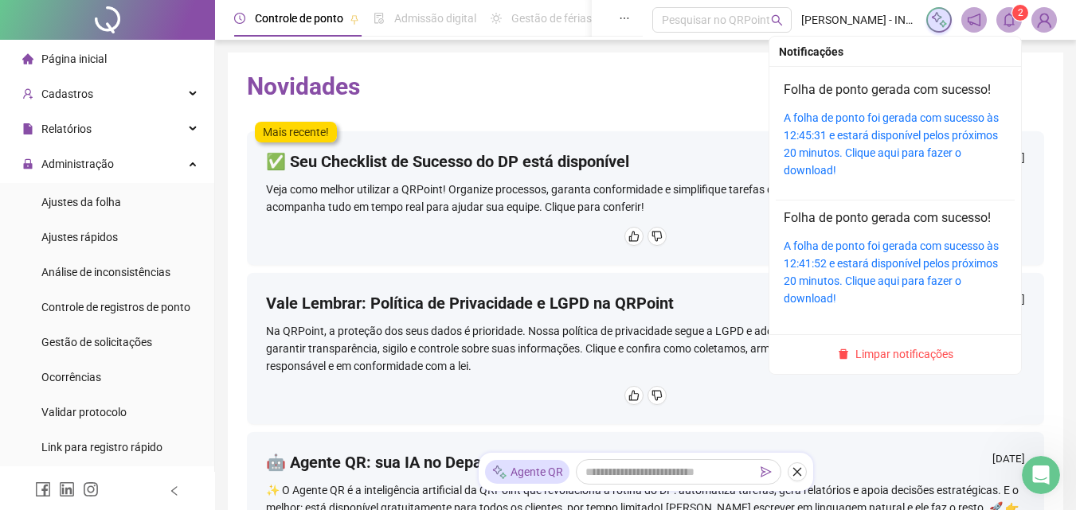
click at [1017, 18] on span "2" at bounding box center [1020, 12] width 6 height 11
click at [1011, 24] on icon "bell" at bounding box center [1008, 20] width 14 height 14
click at [918, 351] on span "Limpar notificações" at bounding box center [904, 355] width 98 height 18
